Goal: Task Accomplishment & Management: Manage account settings

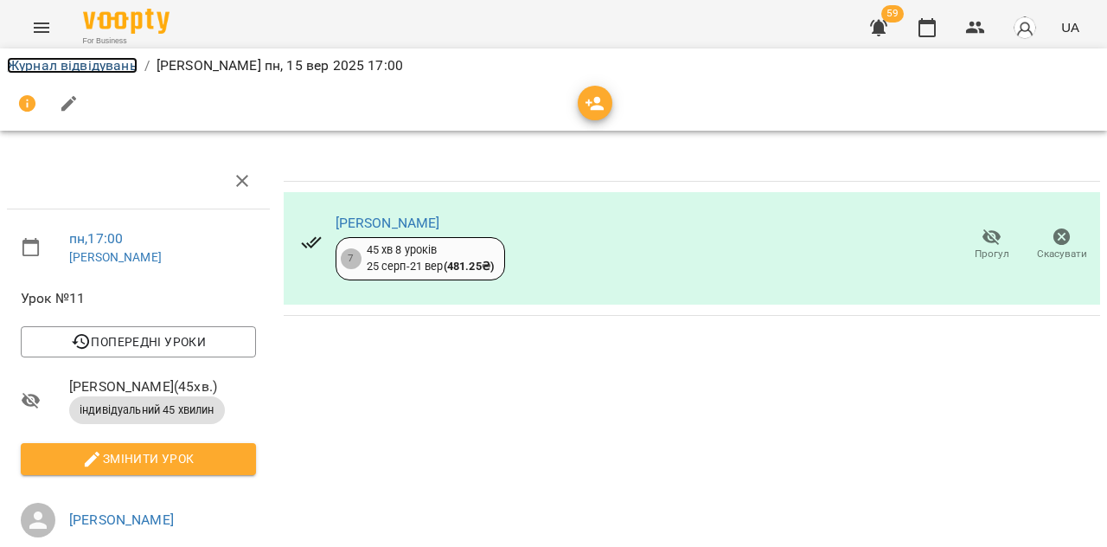
click at [93, 62] on link "Журнал відвідувань" at bounding box center [72, 65] width 131 height 16
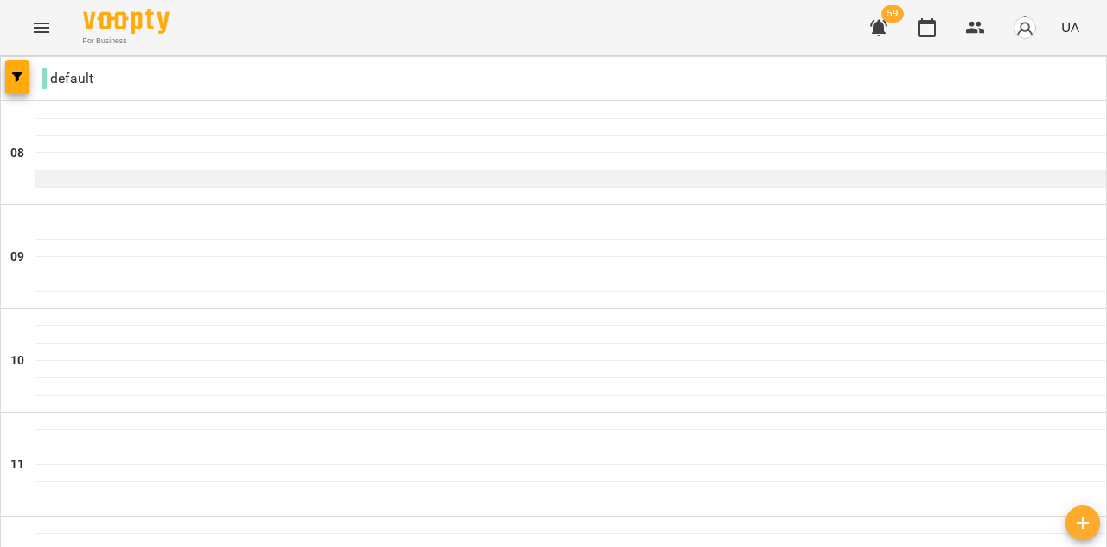
click at [117, 172] on div at bounding box center [570, 178] width 1071 height 17
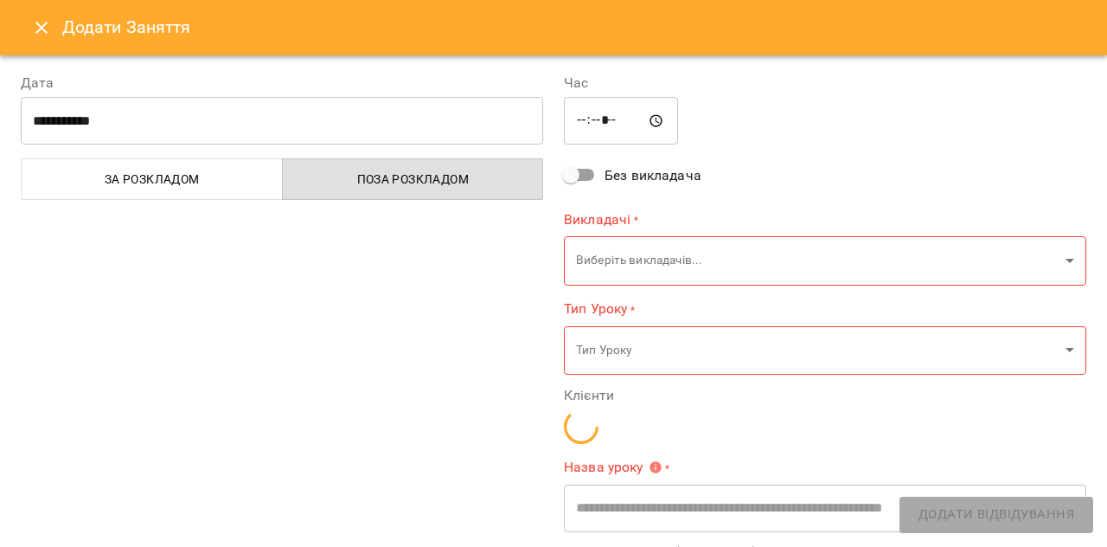
type input "**********"
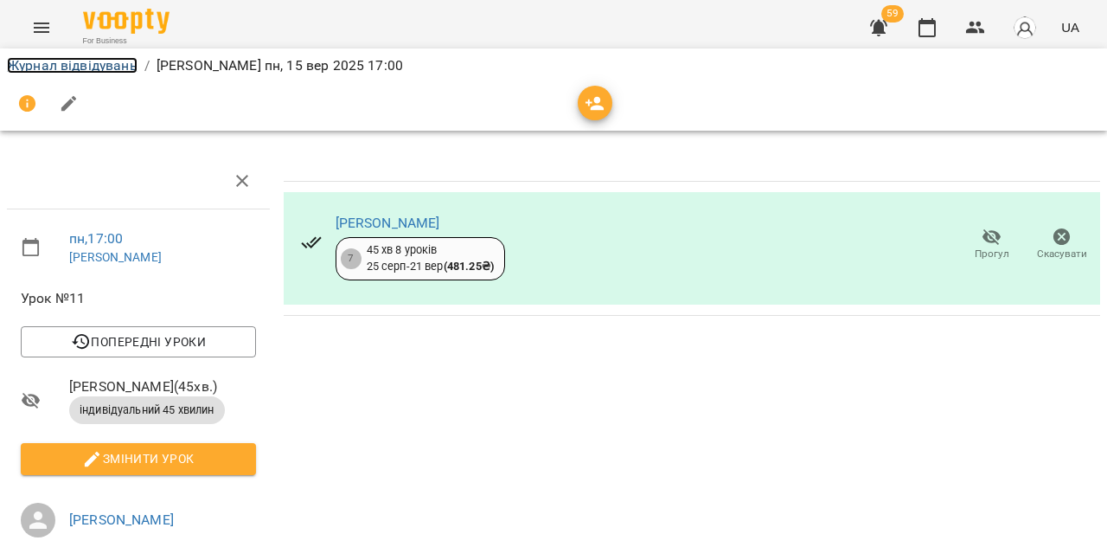
click at [74, 60] on link "Журнал відвідувань" at bounding box center [72, 65] width 131 height 16
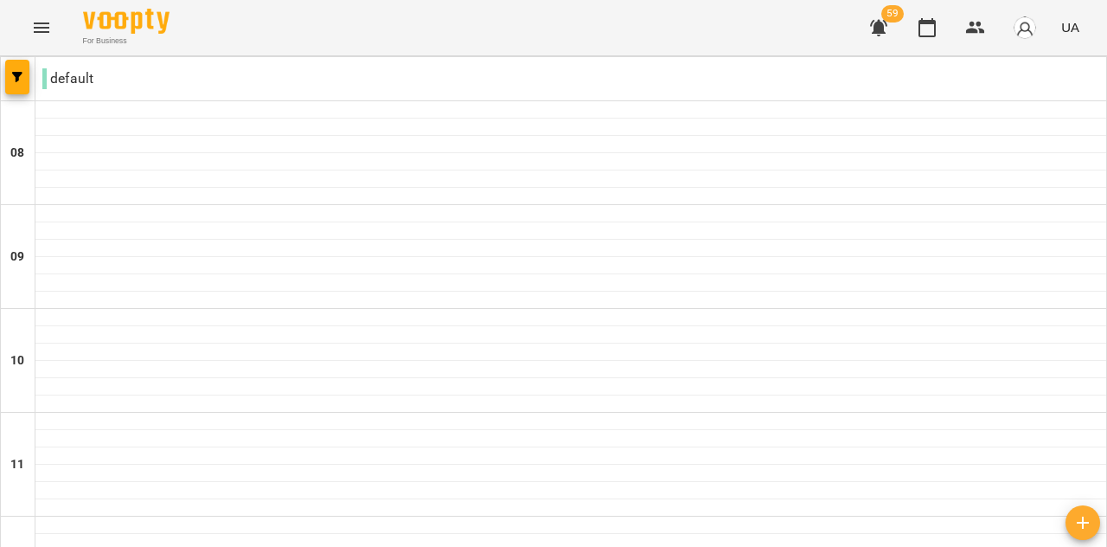
scroll to position [863, 0]
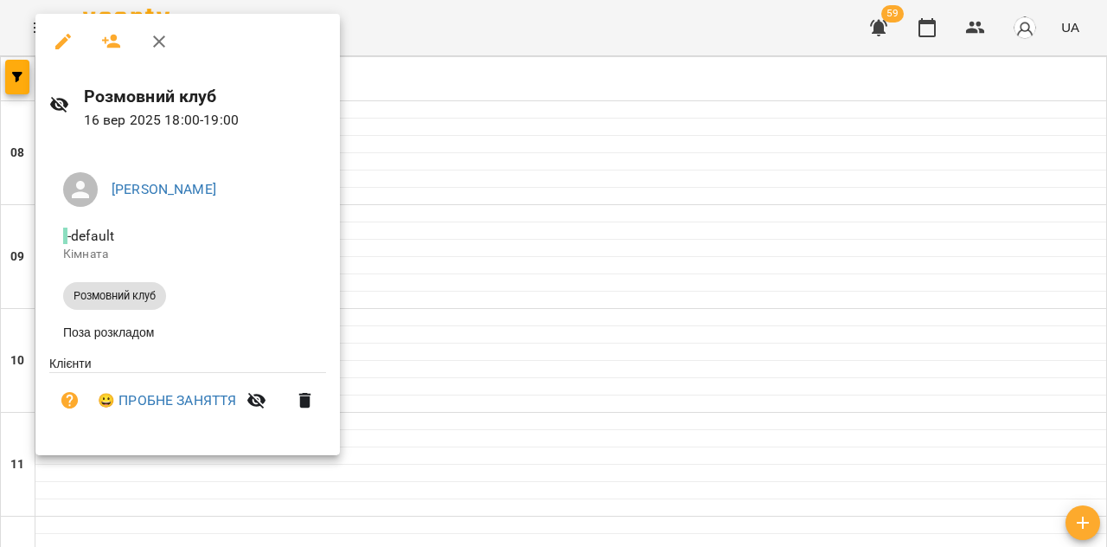
click at [524, 342] on div at bounding box center [553, 273] width 1107 height 547
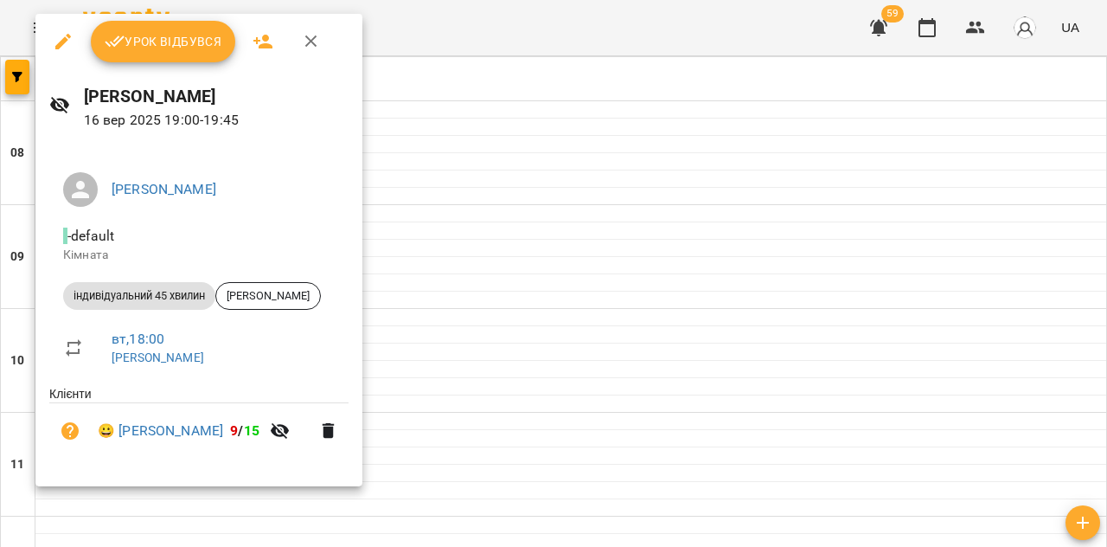
click at [183, 49] on span "Урок відбувся" at bounding box center [164, 41] width 118 height 21
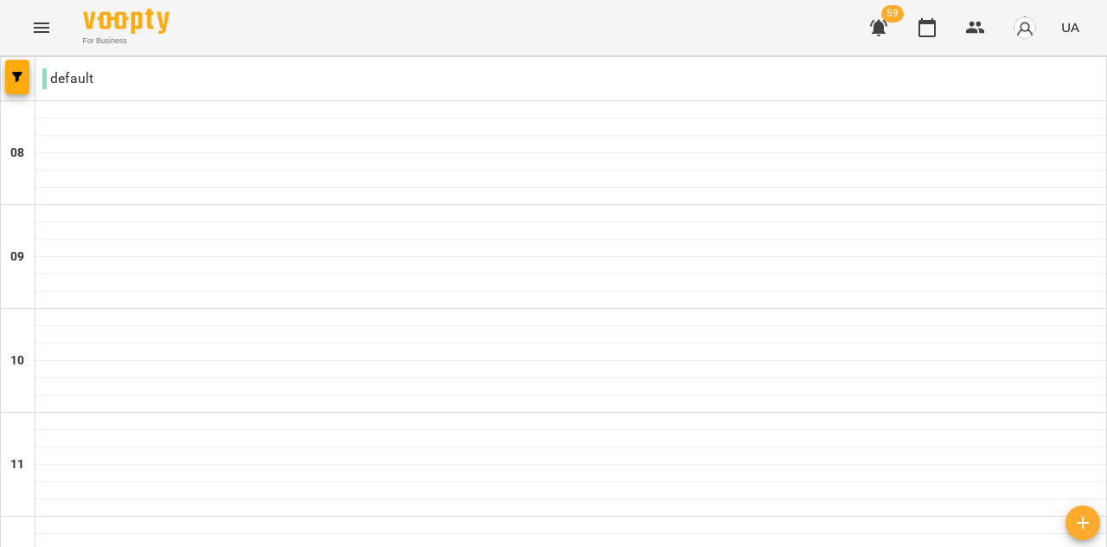
scroll to position [779, 0]
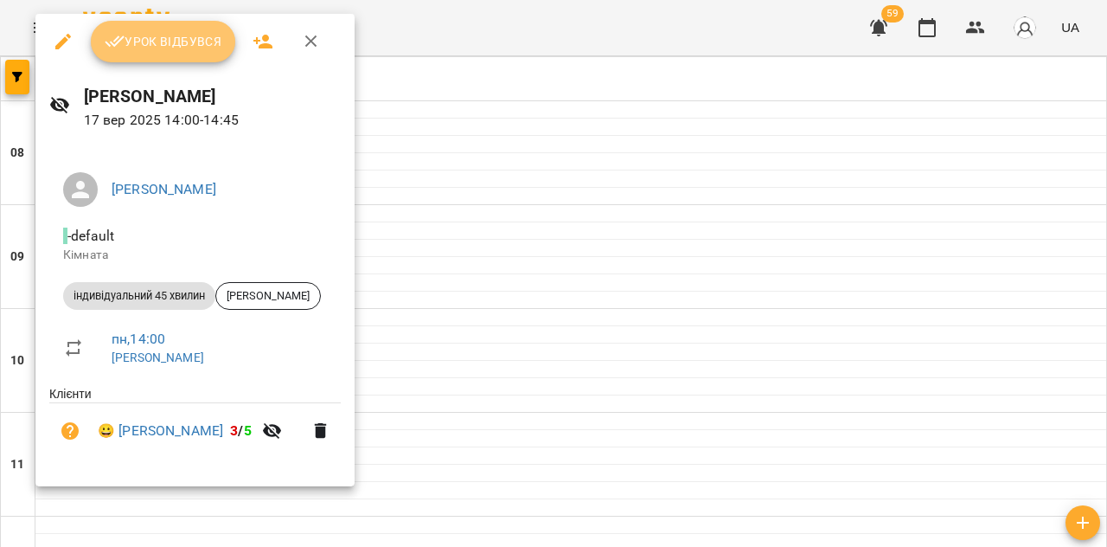
click at [177, 39] on span "Урок відбувся" at bounding box center [164, 41] width 118 height 21
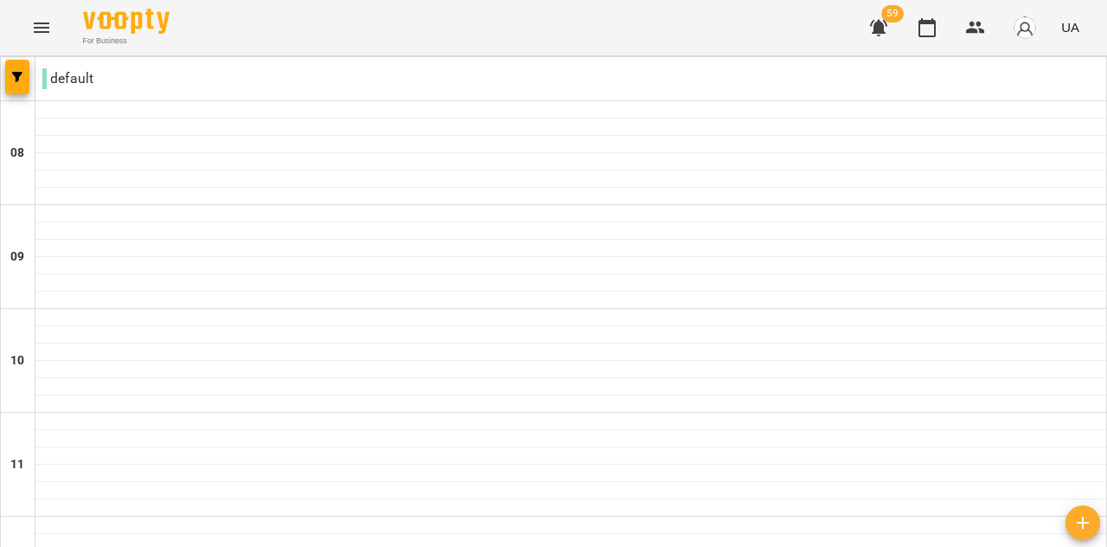
scroll to position [952, 0]
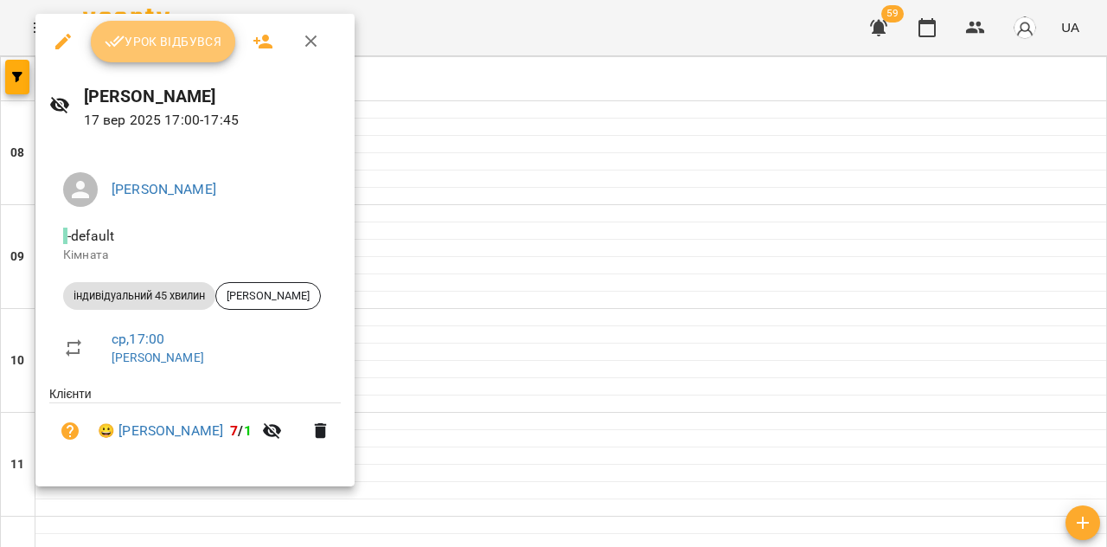
click at [175, 32] on span "Урок відбувся" at bounding box center [164, 41] width 118 height 21
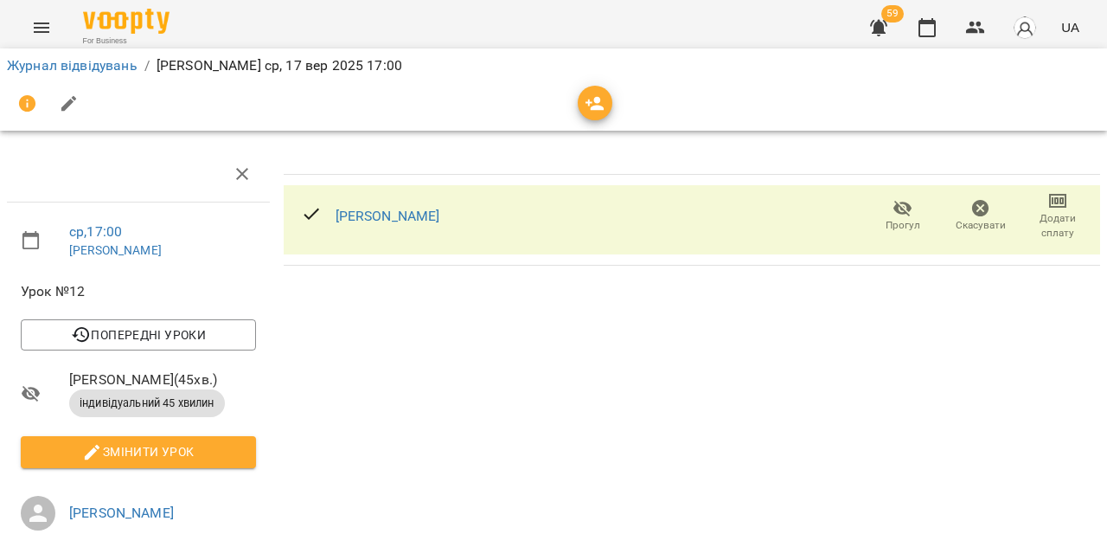
scroll to position [292, 0]
